Goal: Transaction & Acquisition: Register for event/course

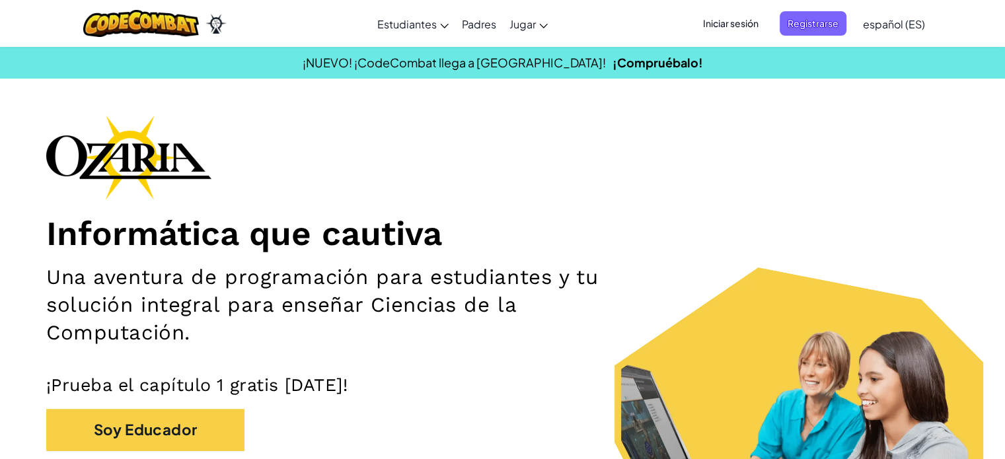
click at [827, 129] on div "Informática que cautiva Una aventura de programación para estudiantes y tu solu…" at bounding box center [502, 317] width 912 height 404
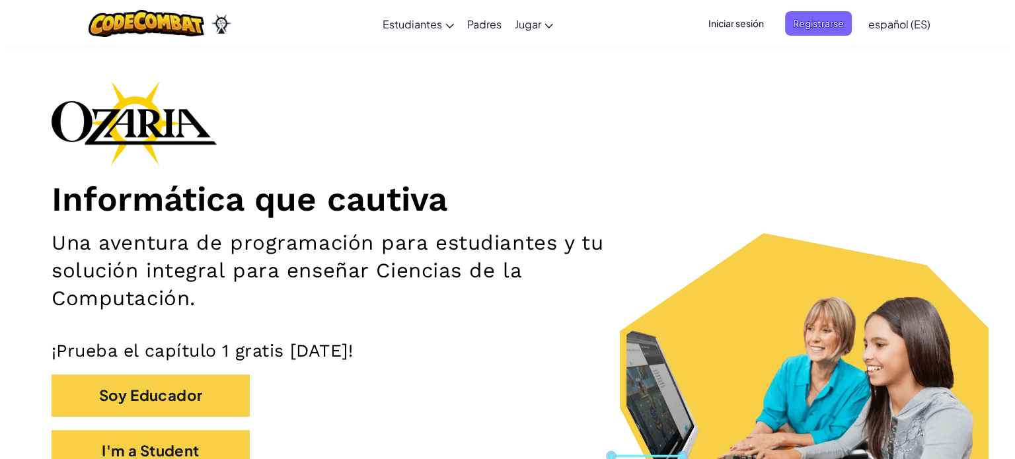
scroll to position [40, 0]
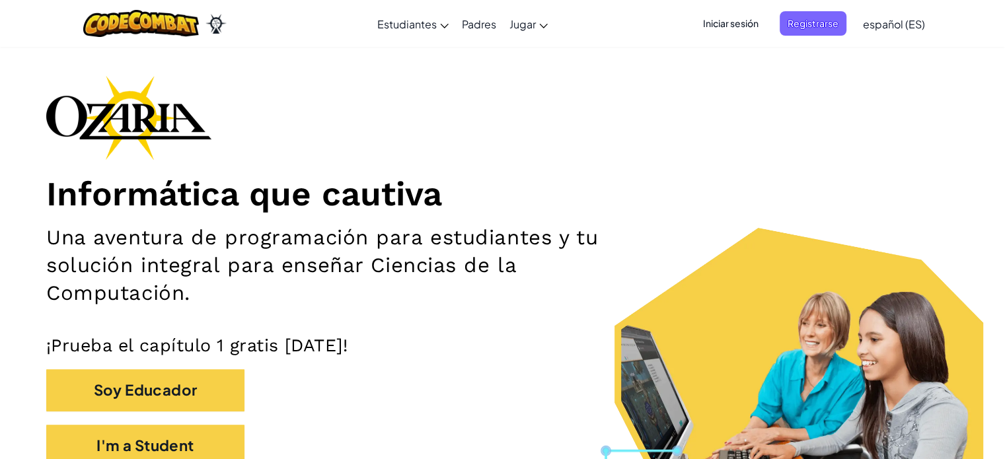
click at [743, 31] on span "Iniciar sesión" at bounding box center [730, 23] width 71 height 24
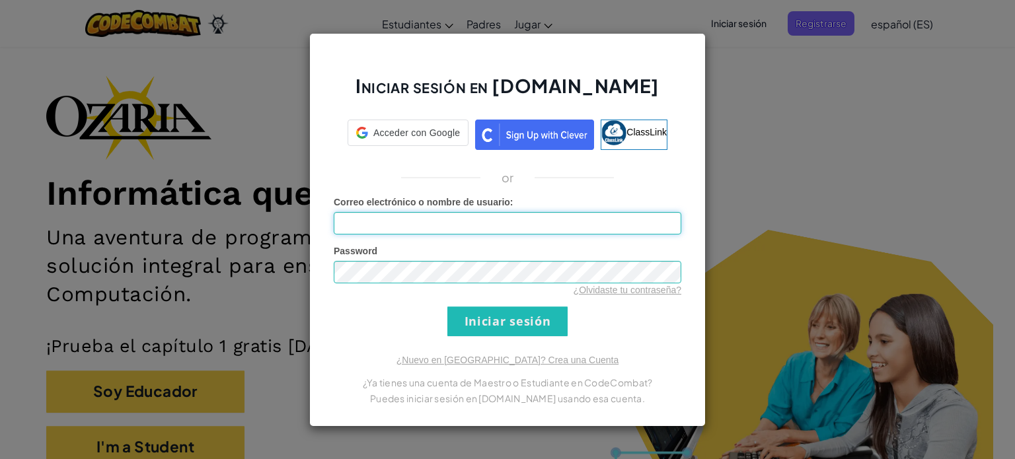
click at [506, 212] on input "Correo electrónico o nombre de usuario :" at bounding box center [507, 223] width 347 height 22
click at [514, 219] on input "Correo electrónico o nombre de usuario :" at bounding box center [507, 223] width 347 height 22
click at [505, 219] on input "Al" at bounding box center [507, 223] width 347 height 22
click at [528, 225] on input "Al" at bounding box center [507, 223] width 347 height 22
type input "A"
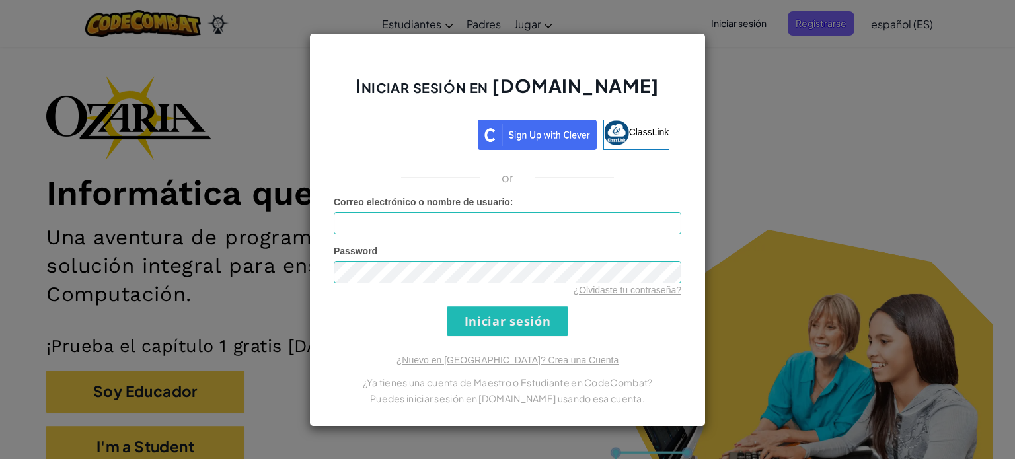
click at [836, 129] on div "Iniciar sesión en [DOMAIN_NAME] ClassLink or Error desconocido. Correo electrón…" at bounding box center [507, 229] width 1015 height 459
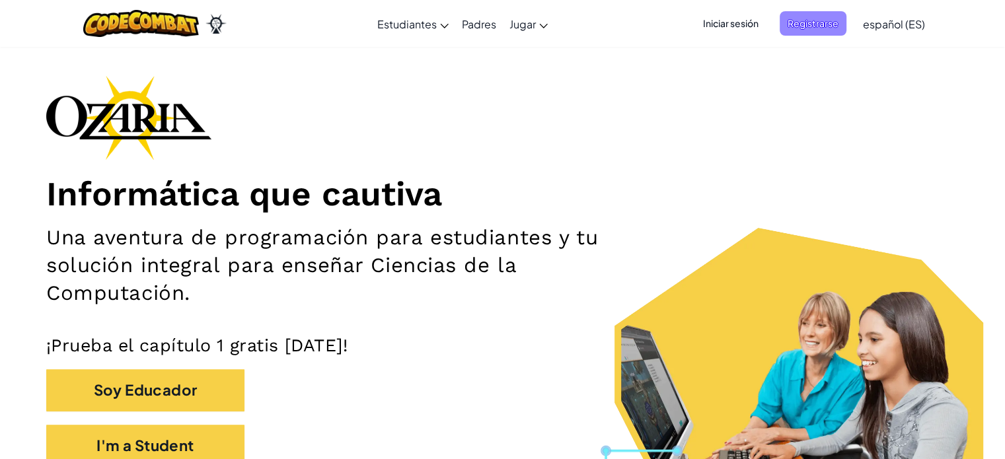
click at [791, 28] on span "Registrarse" at bounding box center [813, 23] width 67 height 24
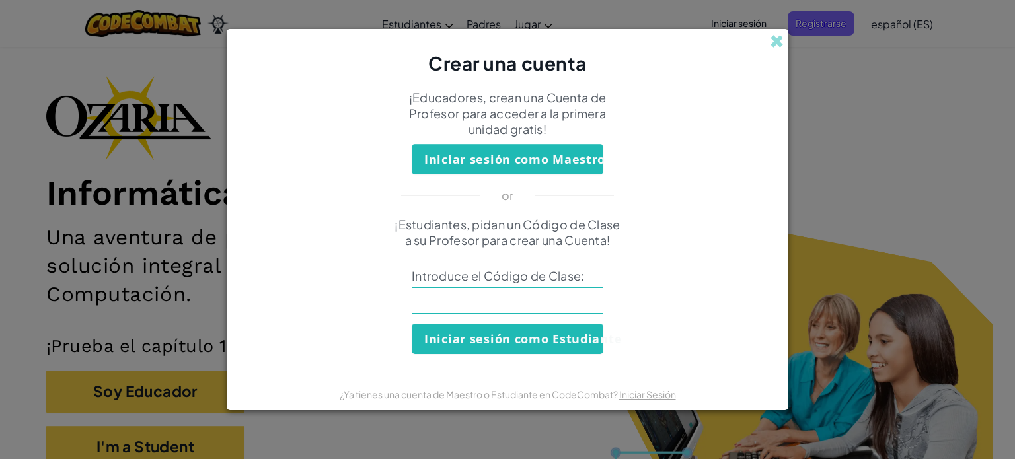
click at [531, 303] on input at bounding box center [508, 300] width 192 height 26
type input "BluePinClass"
click at [504, 344] on button "Iniciar sesión como Estudiante" at bounding box center [508, 339] width 192 height 30
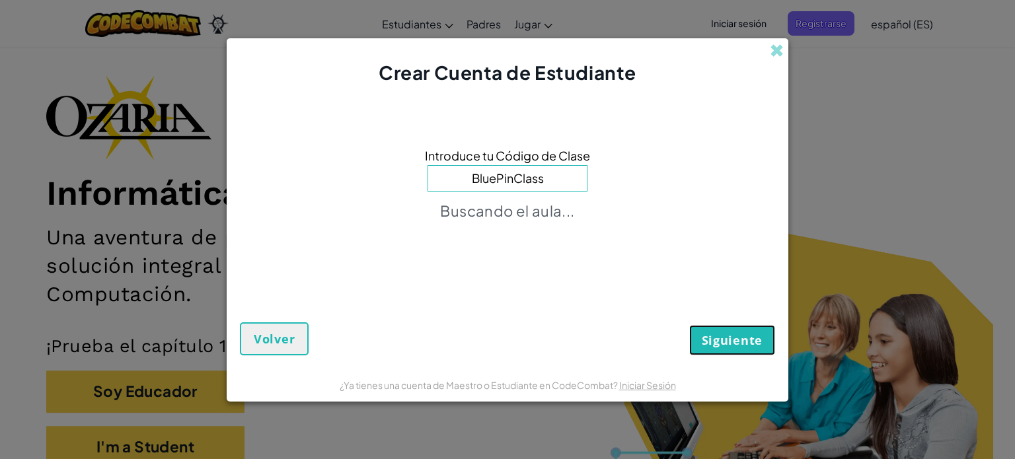
click at [713, 340] on span "Siguiente" at bounding box center [732, 340] width 61 height 16
click at [735, 345] on div "Siguiente Volver" at bounding box center [507, 314] width 535 height 79
click at [729, 318] on div "Siguiente Volver" at bounding box center [507, 314] width 535 height 79
click at [729, 334] on div "Siguiente Volver" at bounding box center [507, 314] width 535 height 79
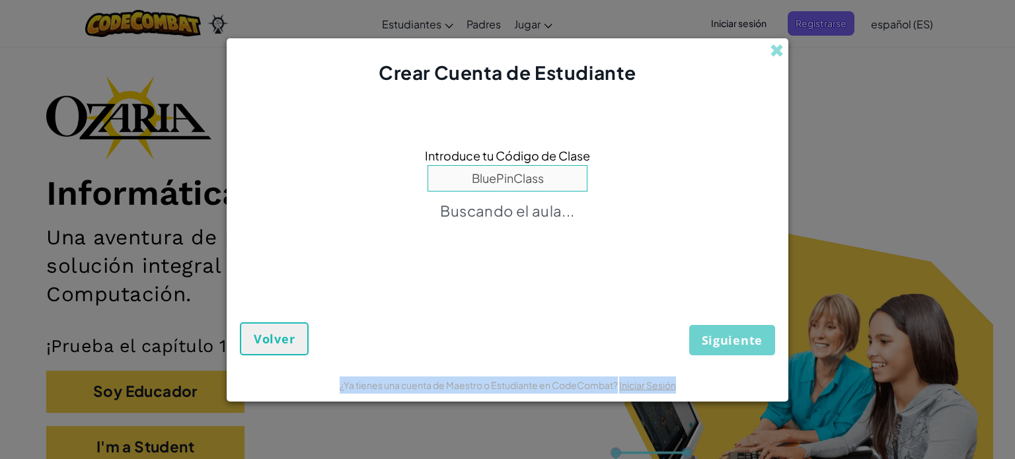
click at [729, 334] on div "Siguiente Volver" at bounding box center [507, 314] width 535 height 79
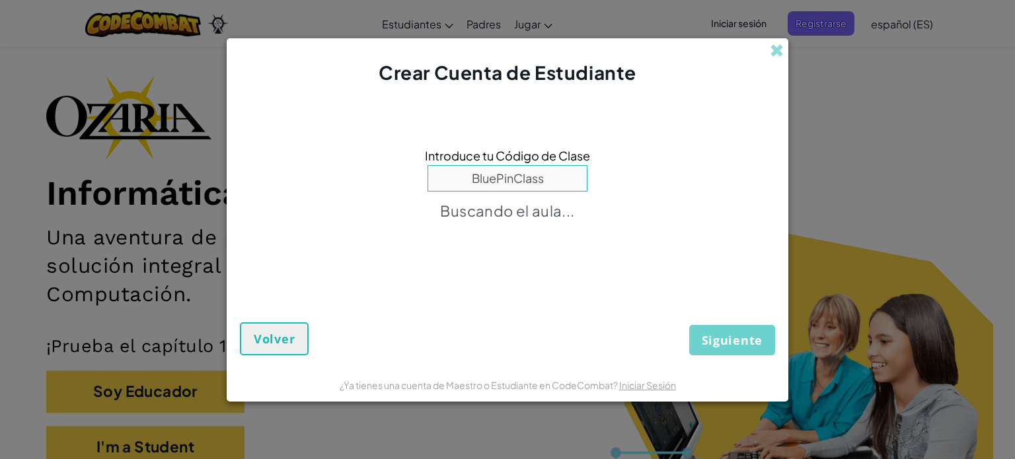
click at [713, 242] on div "Introduce tu Código de Clase BluePinClass Buscando el aula..." at bounding box center [507, 187] width 535 height 176
click at [729, 332] on div "Siguiente Volver" at bounding box center [507, 314] width 535 height 79
click at [727, 340] on div "Siguiente Volver" at bounding box center [507, 314] width 535 height 79
click at [727, 341] on div "Siguiente Volver" at bounding box center [507, 314] width 535 height 79
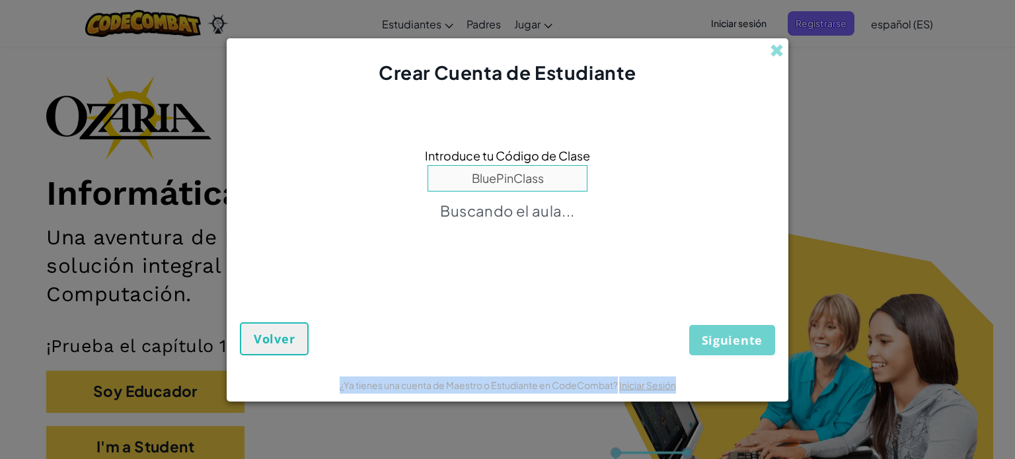
click at [727, 341] on div "Siguiente Volver" at bounding box center [507, 314] width 535 height 79
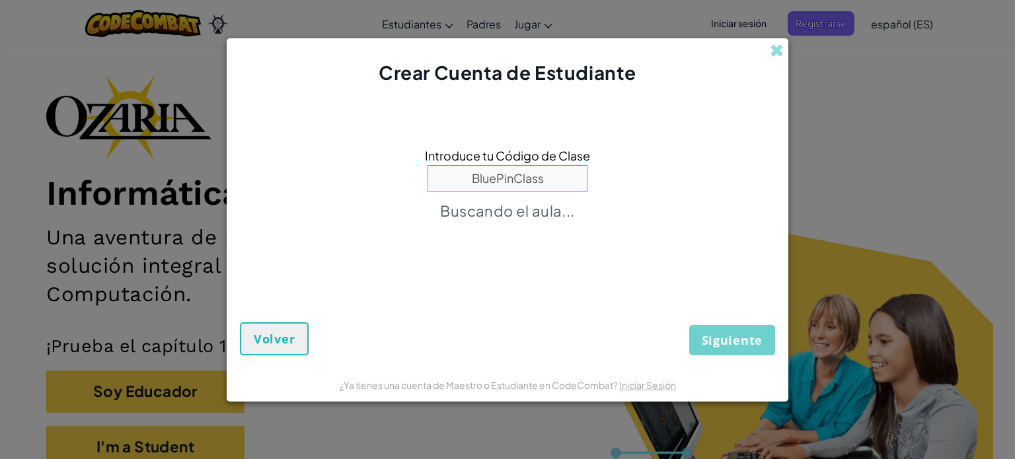
click at [715, 336] on div "Siguiente Volver" at bounding box center [507, 314] width 535 height 79
click at [735, 349] on div "Siguiente Volver" at bounding box center [507, 314] width 535 height 79
click at [727, 338] on div "Siguiente Volver" at bounding box center [507, 314] width 535 height 79
click at [715, 294] on div "Siguiente Volver" at bounding box center [507, 314] width 535 height 79
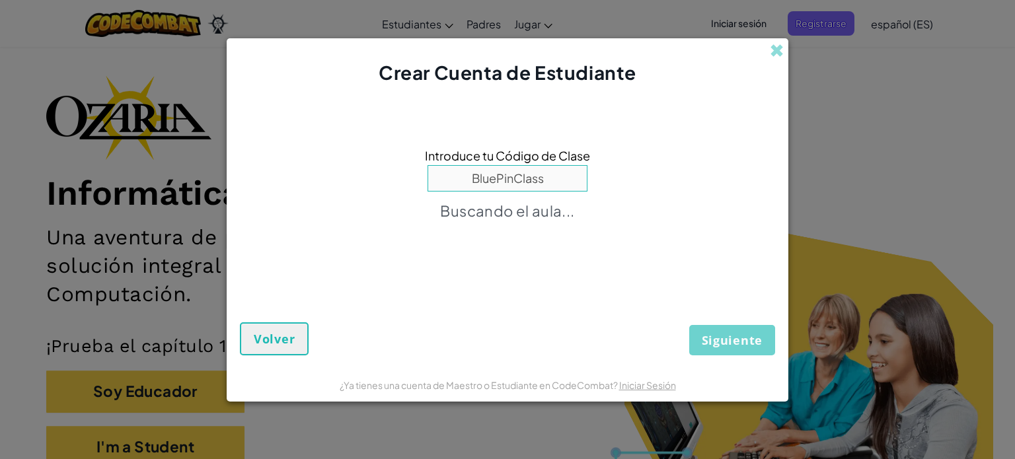
click at [727, 351] on div "Siguiente Volver" at bounding box center [507, 314] width 535 height 79
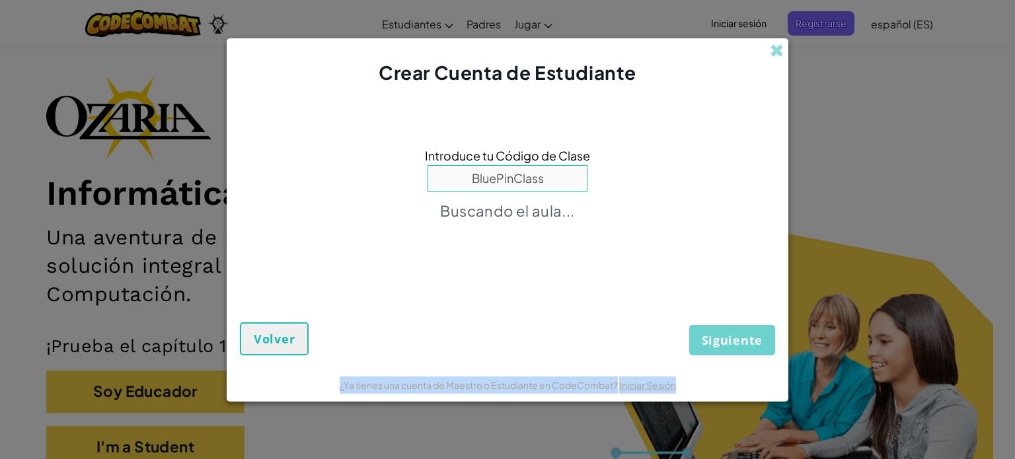
click at [727, 351] on div "Siguiente Volver" at bounding box center [507, 314] width 535 height 79
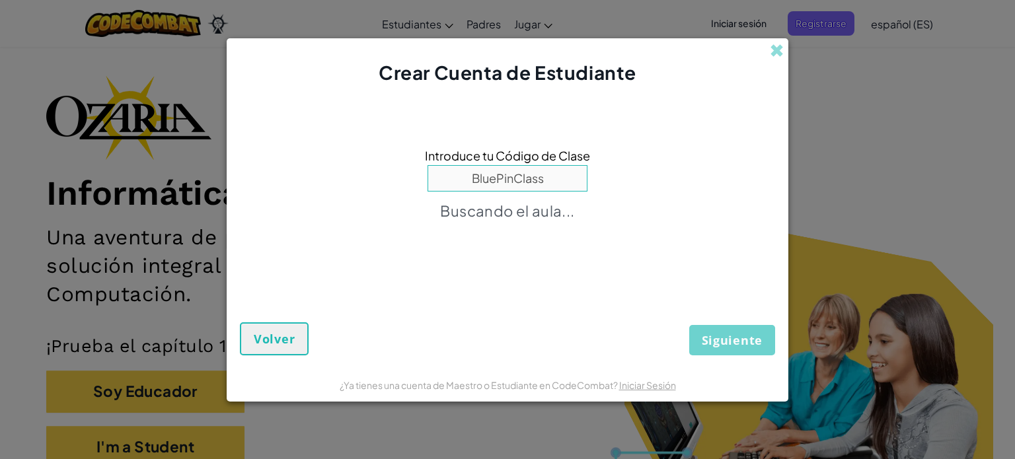
click at [721, 299] on div "Siguiente Volver" at bounding box center [507, 314] width 535 height 79
click at [721, 332] on div "Siguiente Volver" at bounding box center [507, 314] width 535 height 79
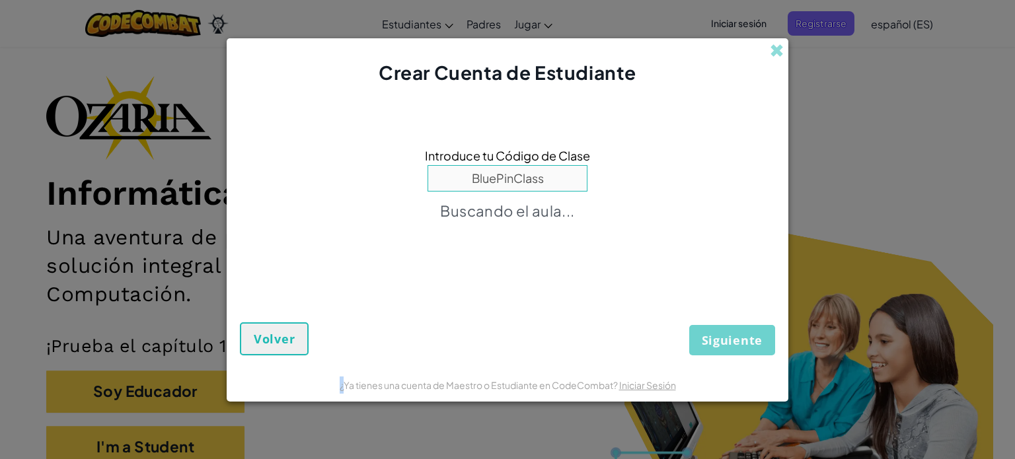
click at [721, 332] on div "Siguiente Volver" at bounding box center [507, 314] width 535 height 79
click at [294, 348] on button "Volver" at bounding box center [274, 338] width 69 height 33
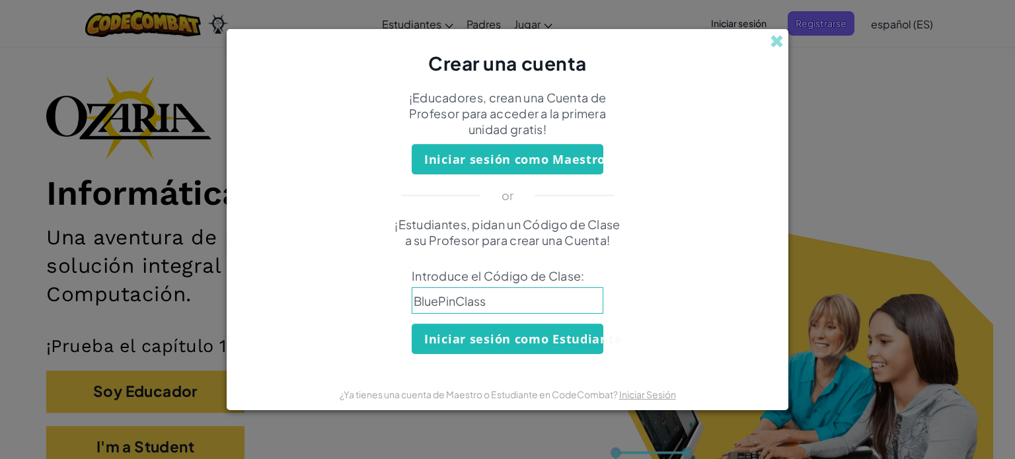
click at [507, 295] on input "BluePinClass" at bounding box center [508, 300] width 192 height 26
click at [530, 342] on button "Iniciar sesión como Estudiante" at bounding box center [508, 339] width 192 height 30
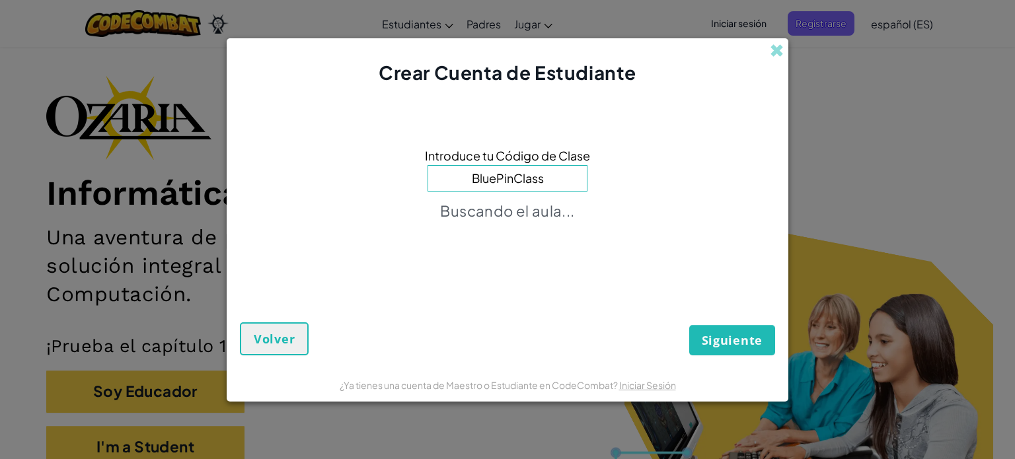
click at [604, 256] on div "Introduce tu Código de Clase BluePinClass Buscando el aula..." at bounding box center [507, 187] width 535 height 176
click at [715, 334] on span "Siguiente" at bounding box center [732, 340] width 61 height 16
click at [729, 340] on div "Siguiente Volver" at bounding box center [507, 314] width 535 height 79
click at [728, 340] on div "Siguiente Volver" at bounding box center [507, 314] width 535 height 79
drag, startPoint x: 637, startPoint y: 169, endPoint x: 499, endPoint y: -27, distance: 239.9
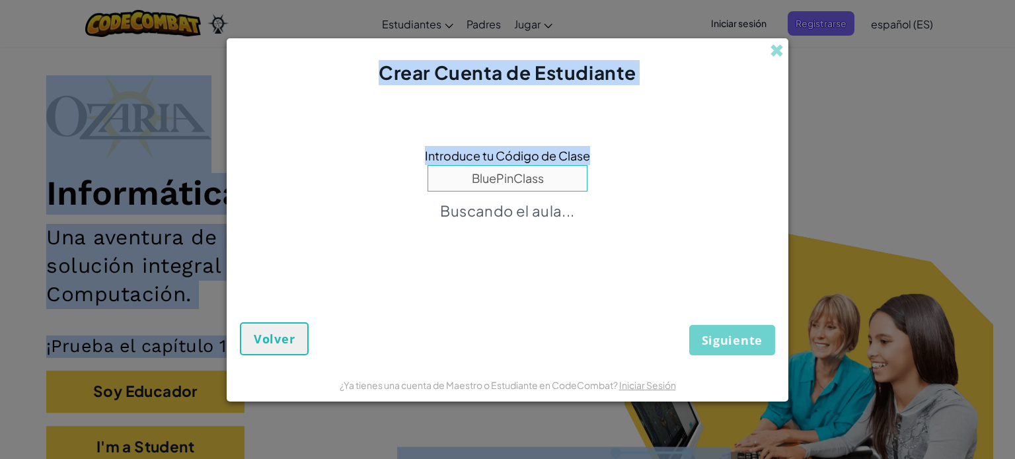
click at [875, 131] on div "Crear Cuenta de Estudiante Introduce tu Código de Clase BluePinClass Buscando e…" at bounding box center [507, 229] width 1015 height 459
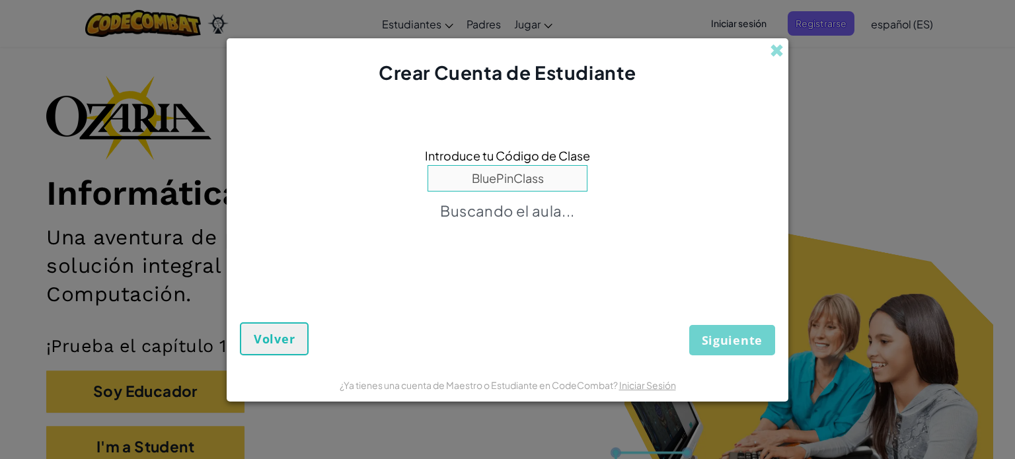
click at [729, 340] on div "Siguiente Volver" at bounding box center [507, 314] width 535 height 79
click at [735, 331] on div "Siguiente Volver" at bounding box center [507, 314] width 535 height 79
